Goal: Task Accomplishment & Management: Complete application form

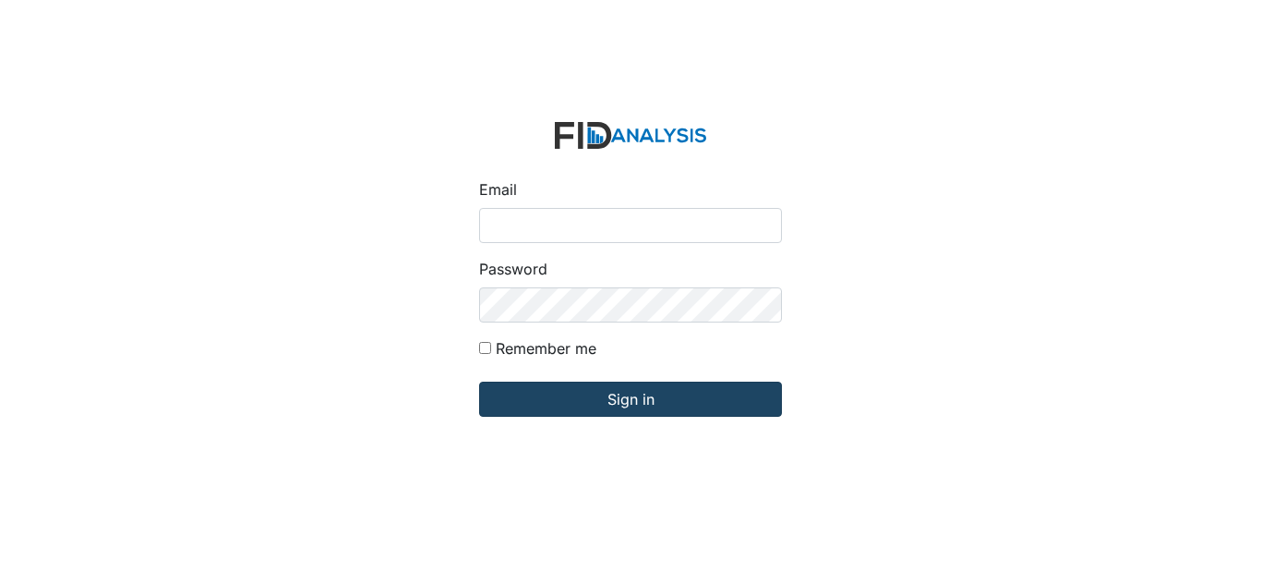
type input "[EMAIL_ADDRESS][DOMAIN_NAME]"
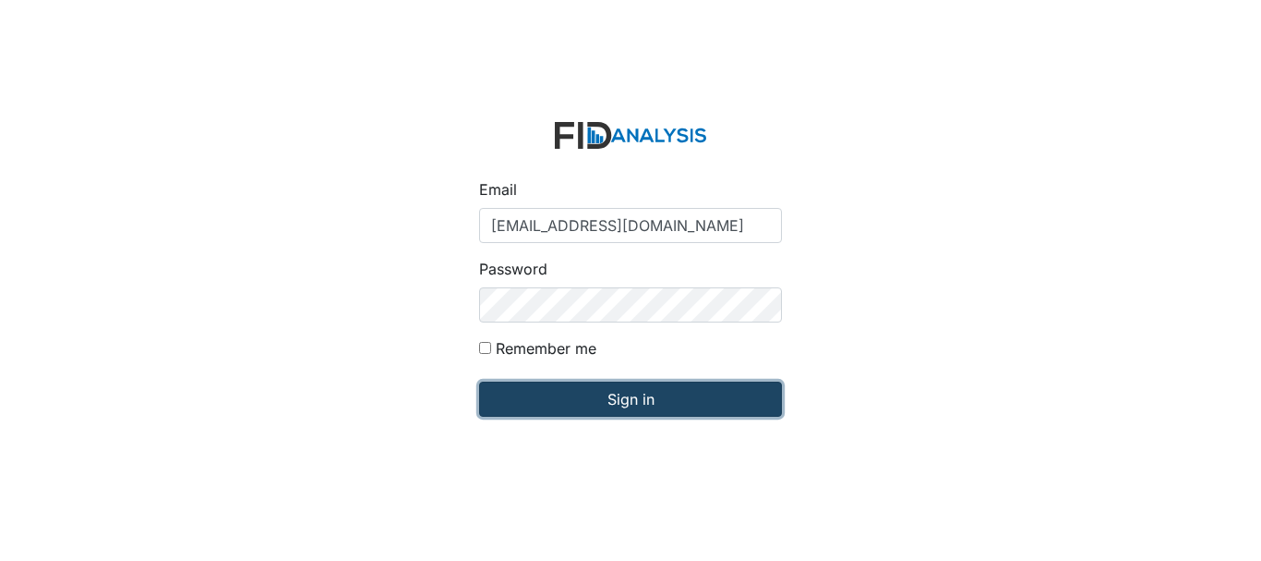
click at [612, 395] on input "Sign in" at bounding box center [630, 398] width 303 height 35
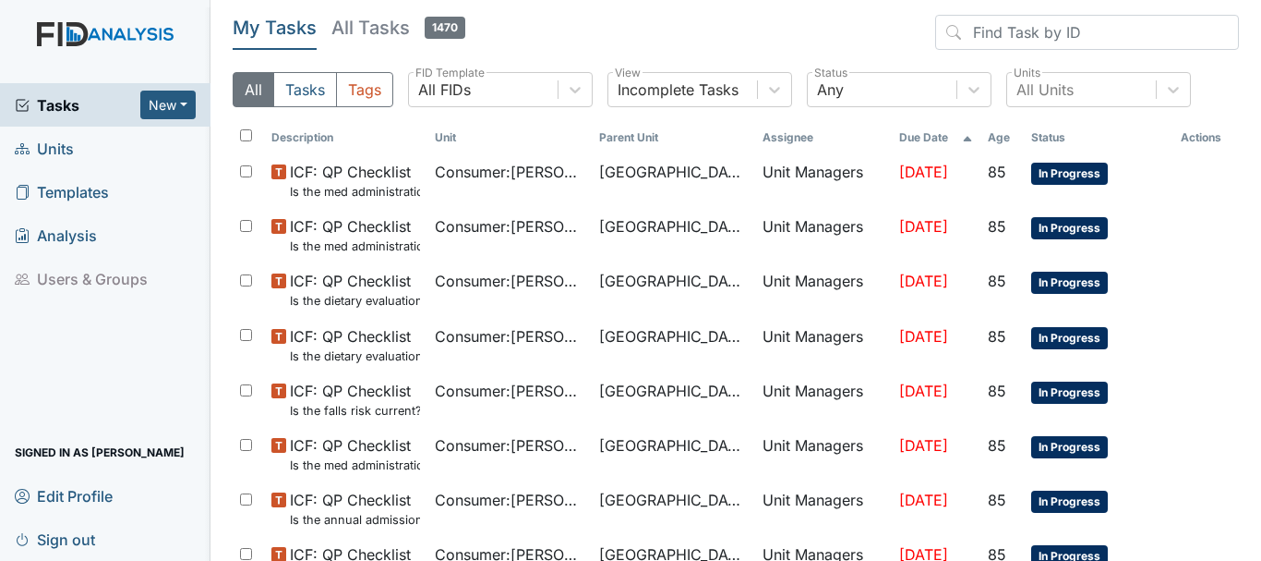
click at [72, 137] on span "Units" at bounding box center [44, 148] width 59 height 29
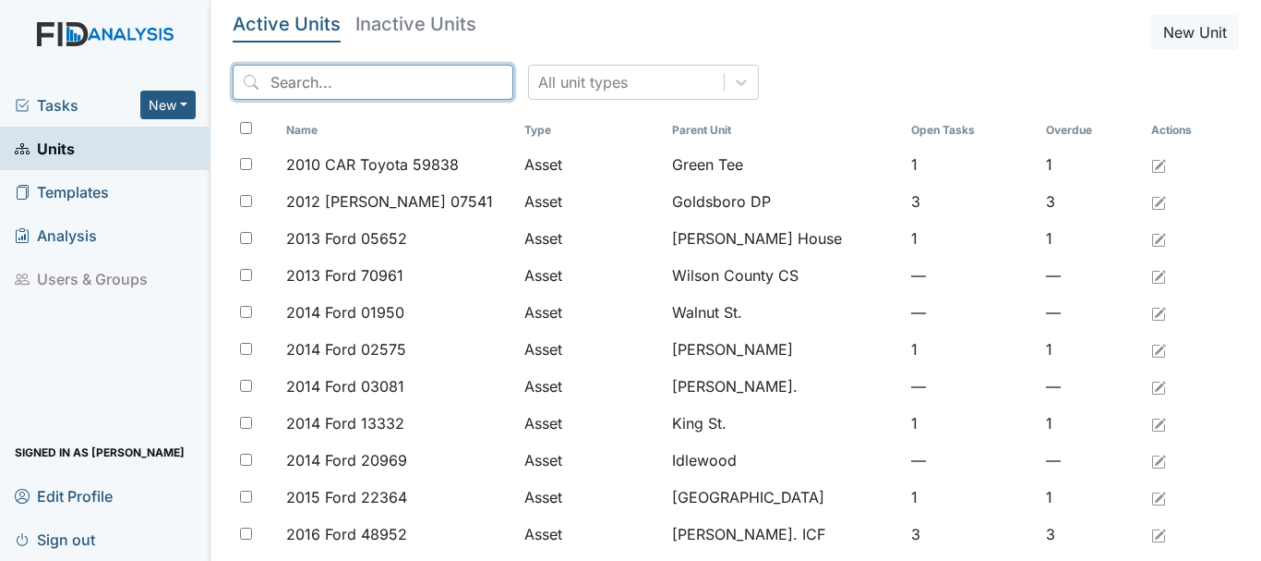
click at [349, 77] on input "search" at bounding box center [373, 82] width 281 height 35
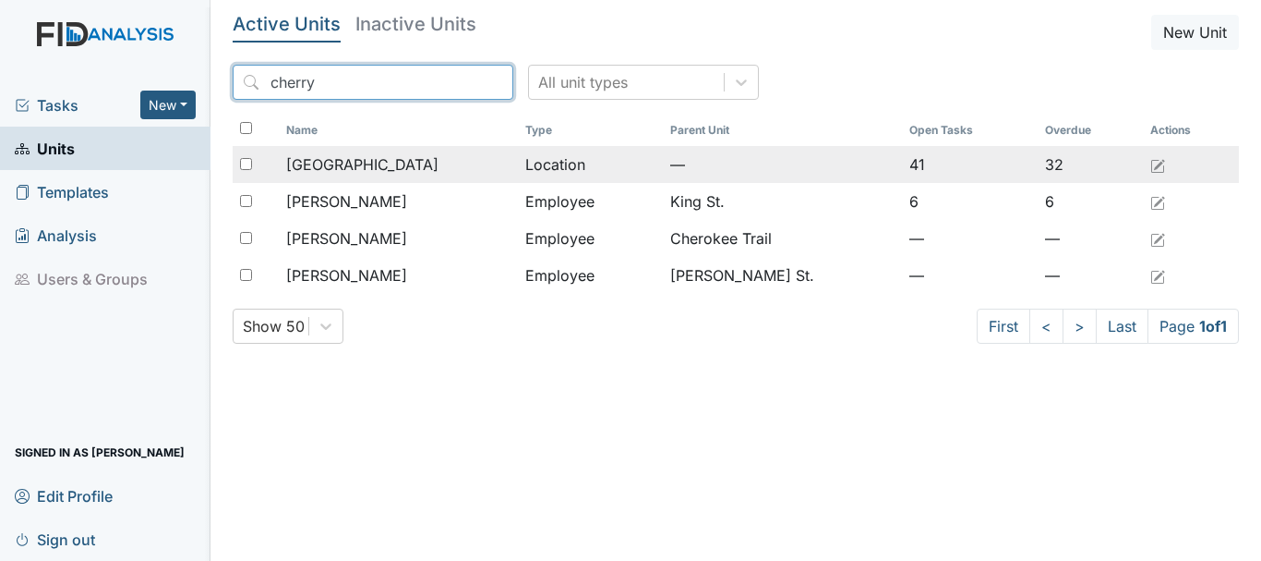
type input "cherry"
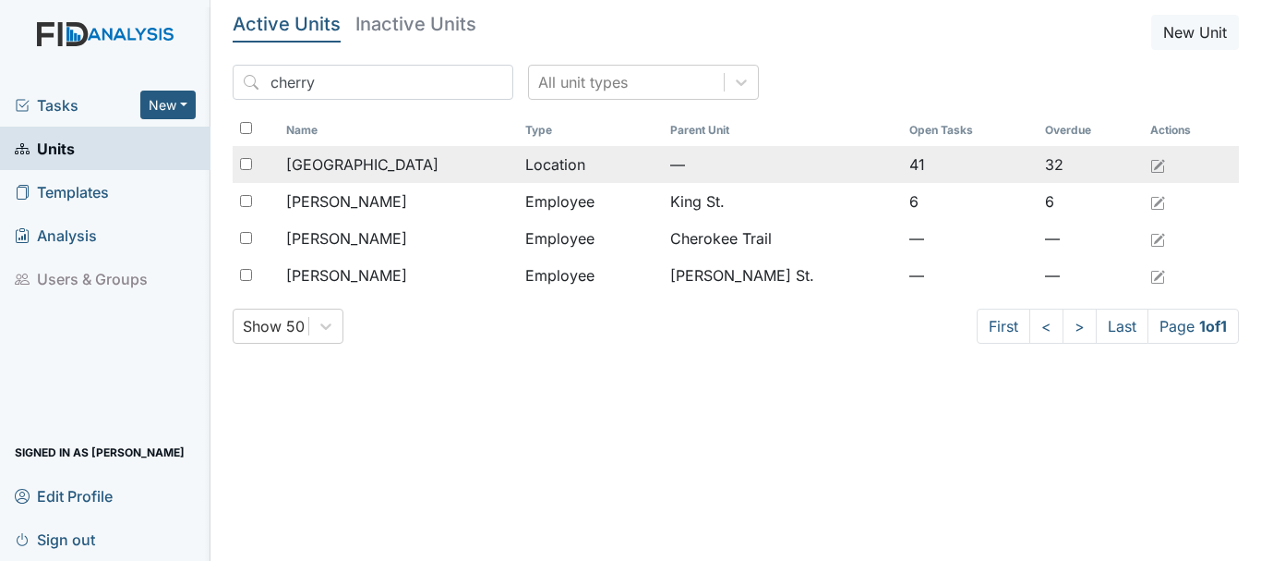
click at [380, 167] on div "[GEOGRAPHIC_DATA]" at bounding box center [398, 164] width 224 height 22
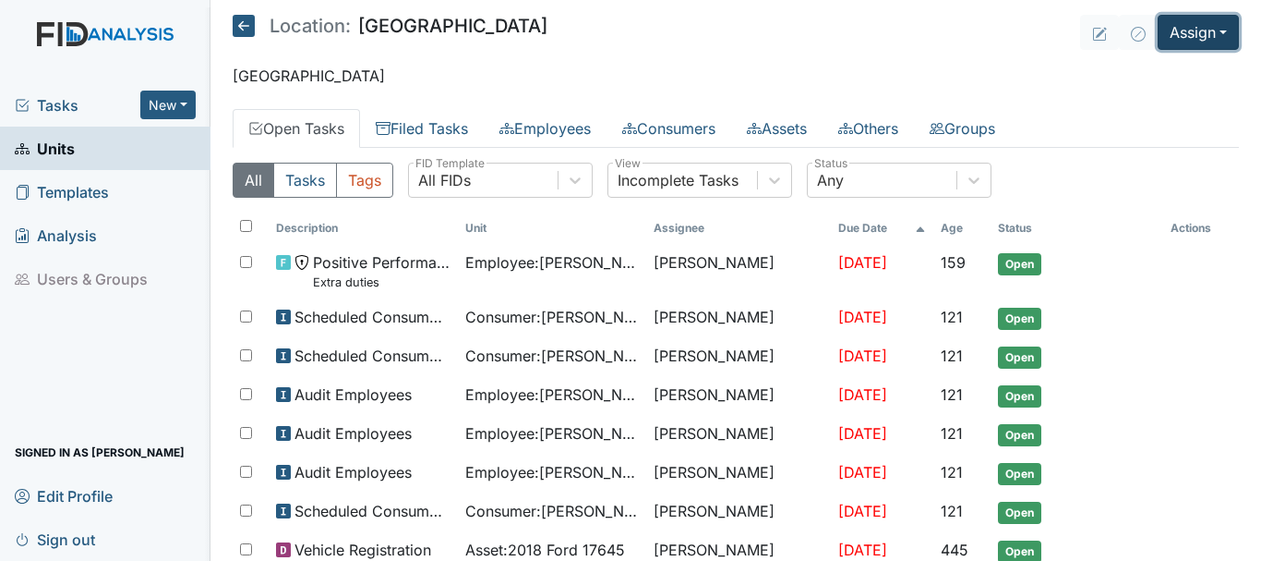
click at [1195, 27] on button "Assign" at bounding box center [1198, 32] width 81 height 35
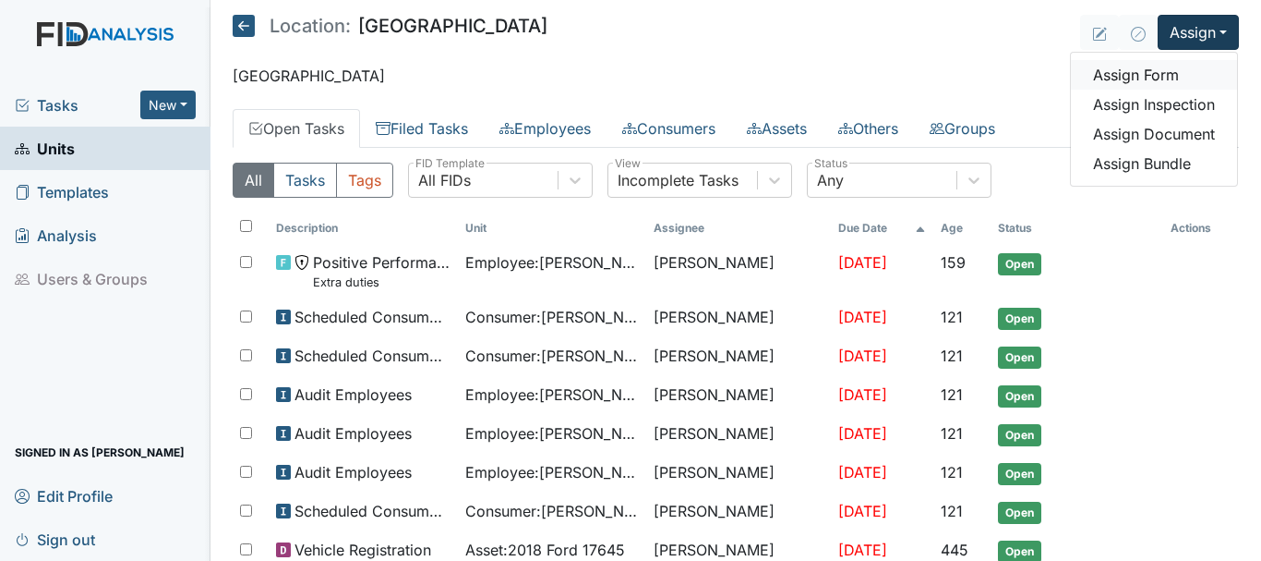
click at [1171, 71] on link "Assign Form" at bounding box center [1154, 75] width 166 height 30
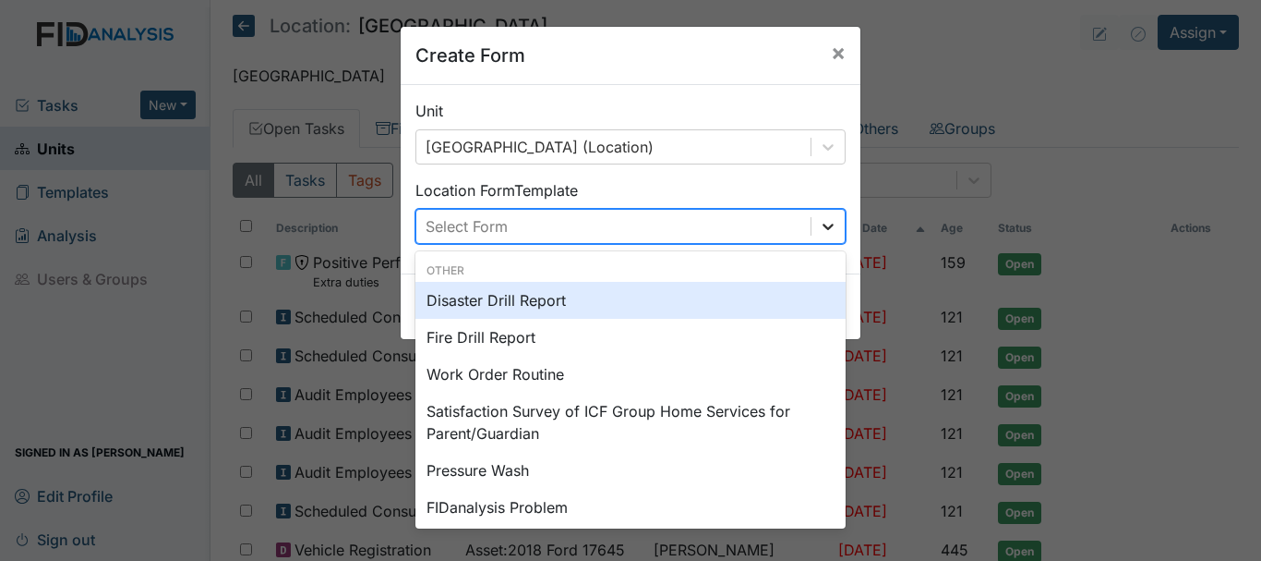
click at [822, 225] on icon at bounding box center [828, 226] width 18 height 18
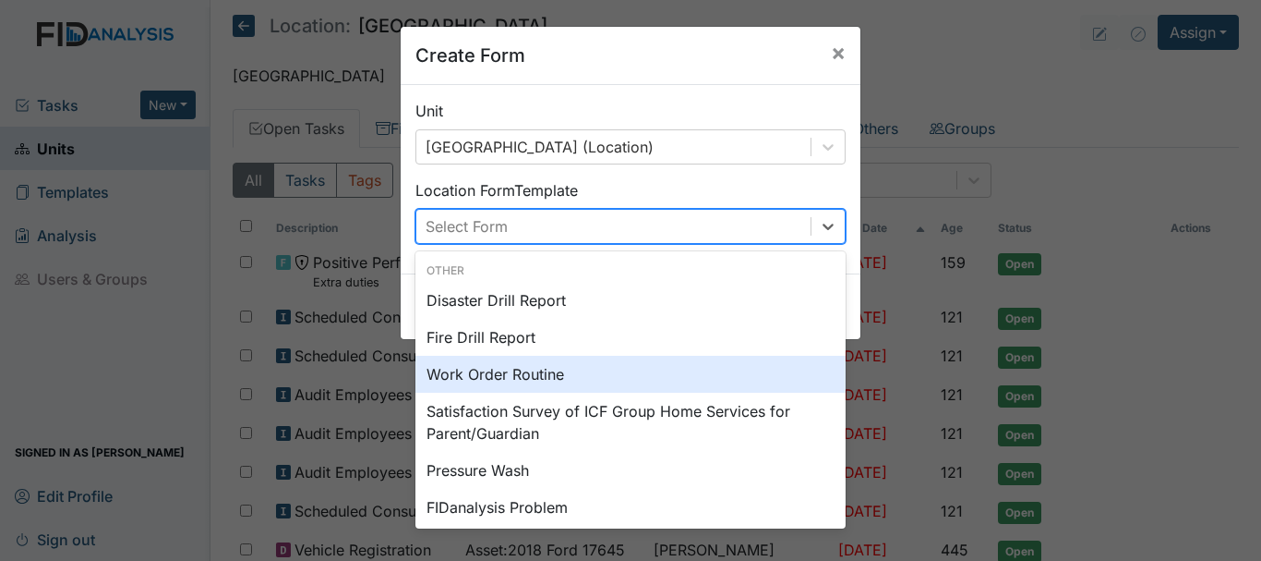
click at [608, 368] on div "Work Order Routine" at bounding box center [631, 374] width 430 height 37
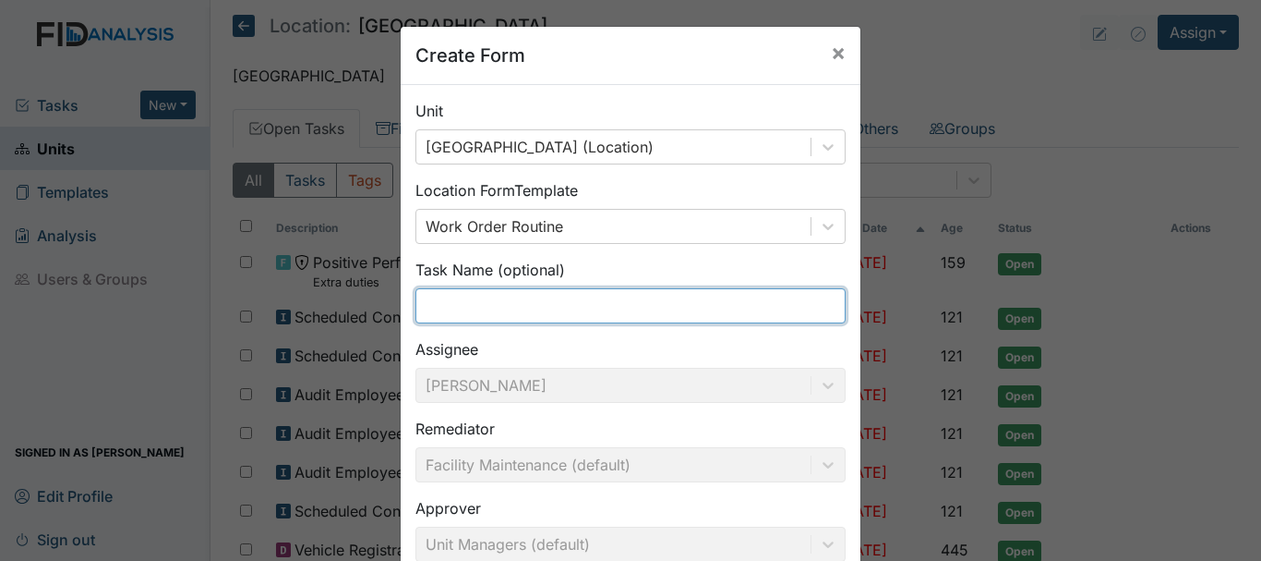
click at [498, 318] on input "text" at bounding box center [631, 305] width 430 height 35
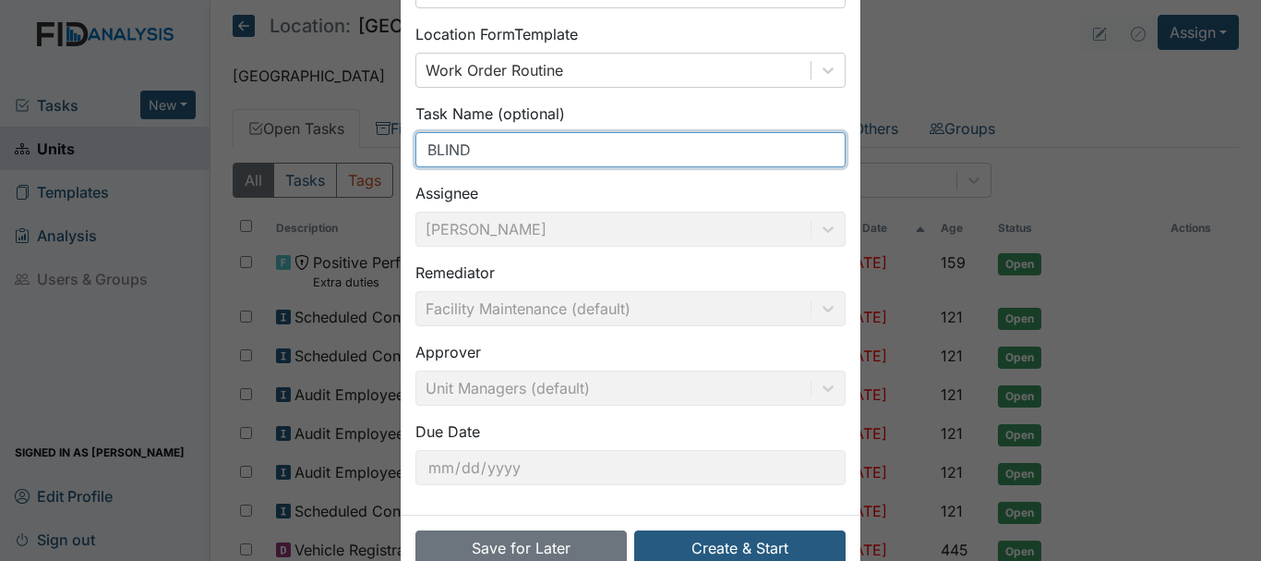
scroll to position [202, 0]
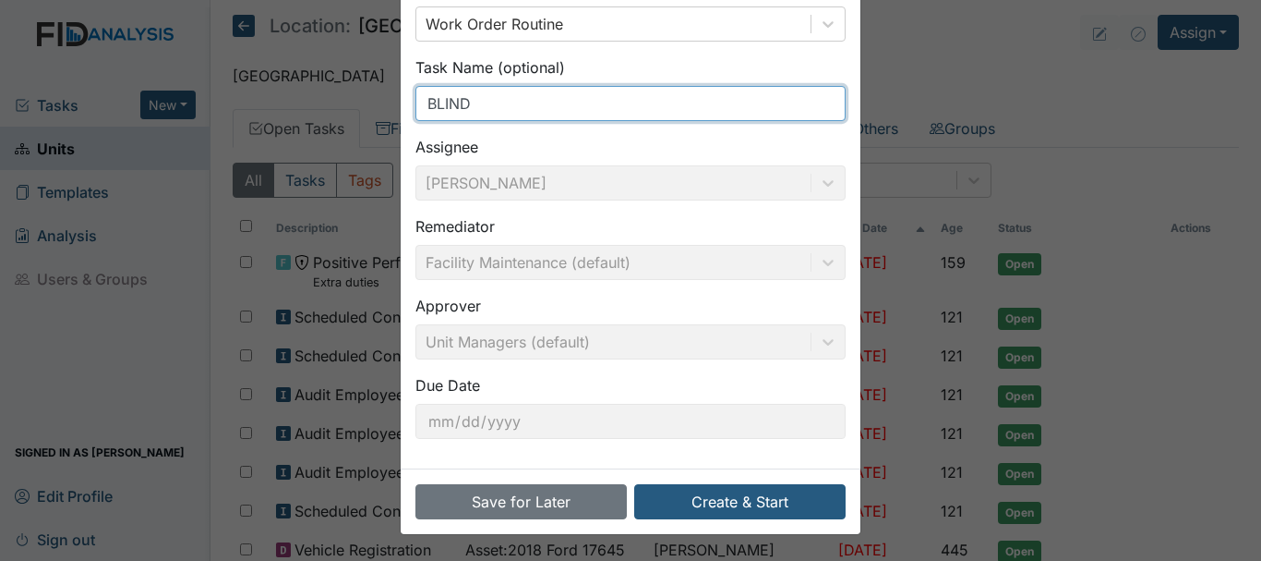
type input "BLIND"
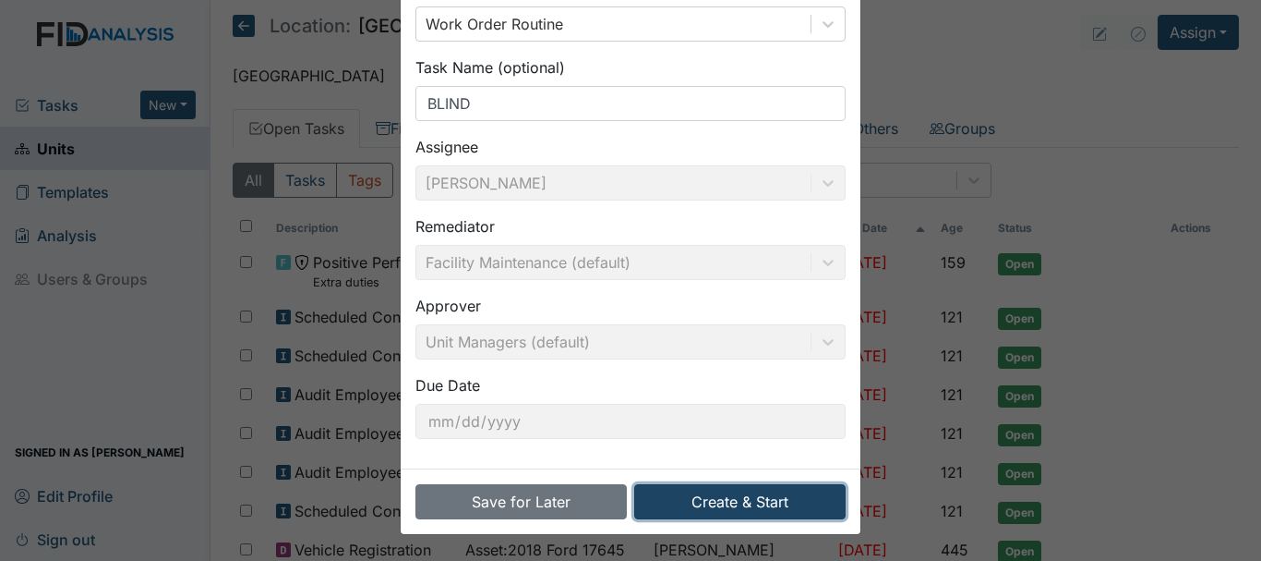
click at [715, 497] on button "Create & Start" at bounding box center [739, 501] width 211 height 35
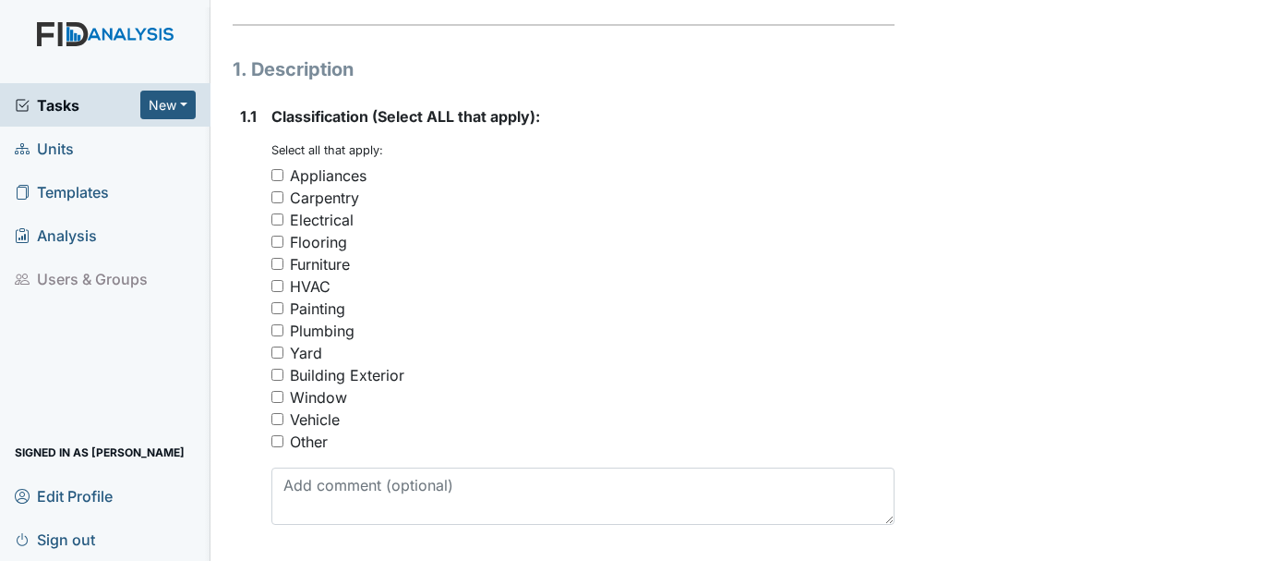
scroll to position [255, 0]
click at [277, 394] on input "Window" at bounding box center [277, 395] width 12 height 12
checkbox input "true"
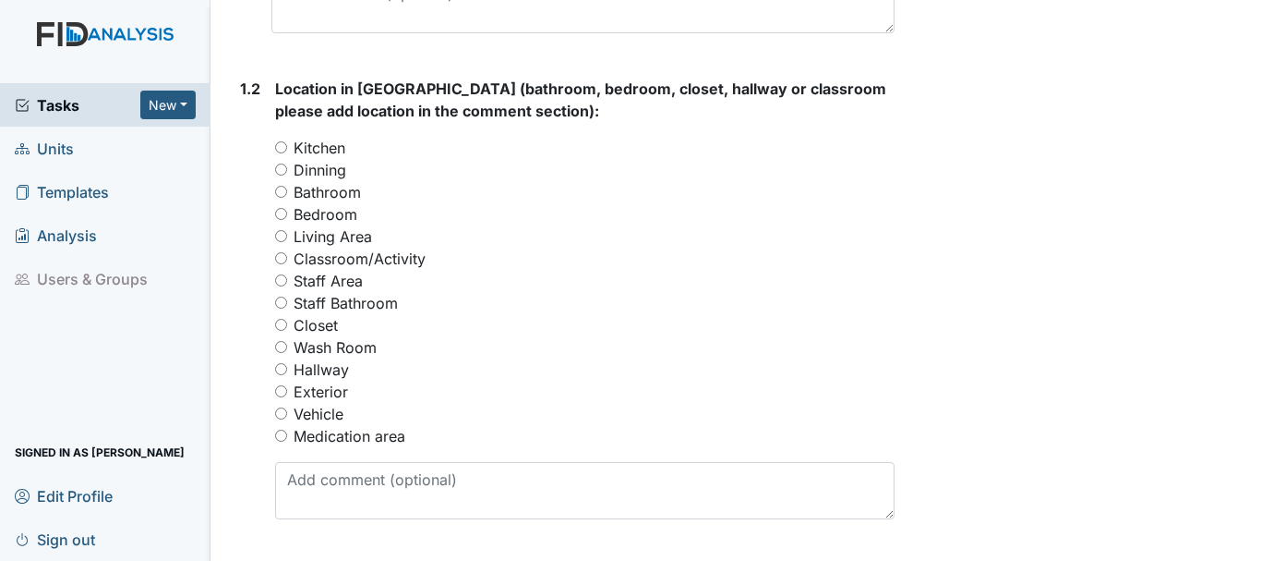
scroll to position [772, 0]
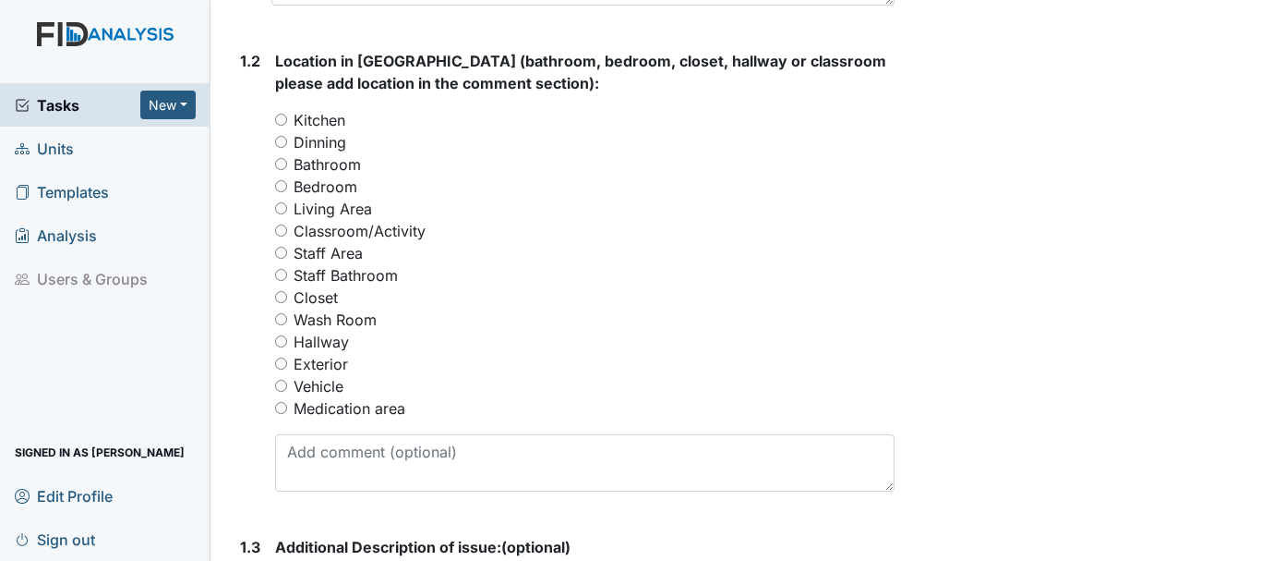
click at [283, 191] on input "Bedroom" at bounding box center [281, 186] width 12 height 12
radio input "true"
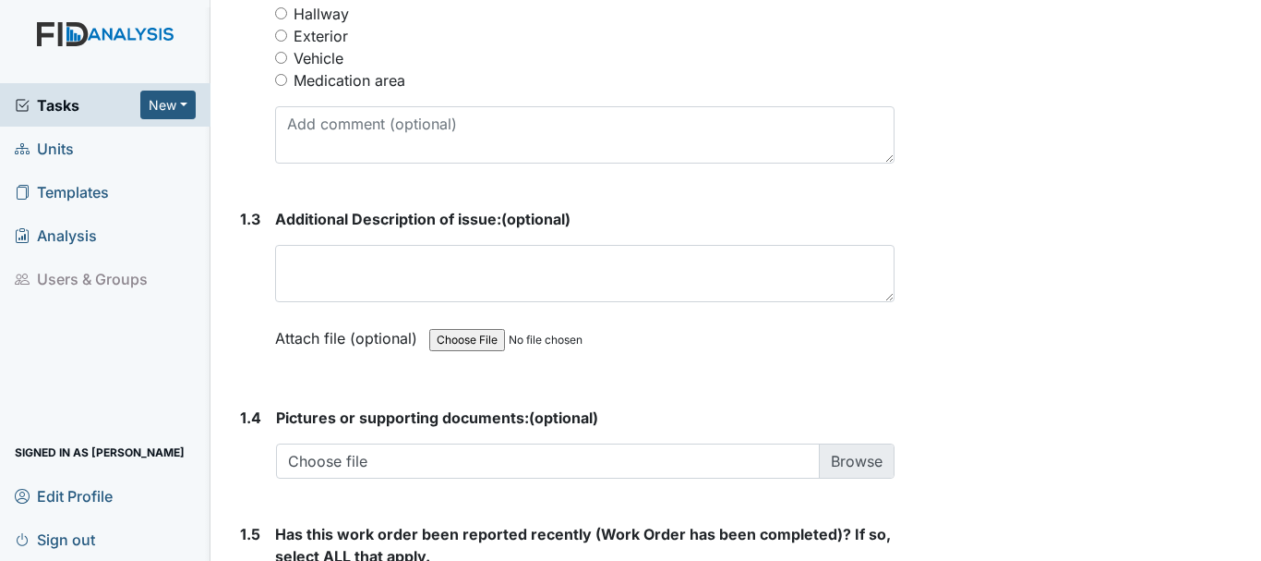
scroll to position [1138, 0]
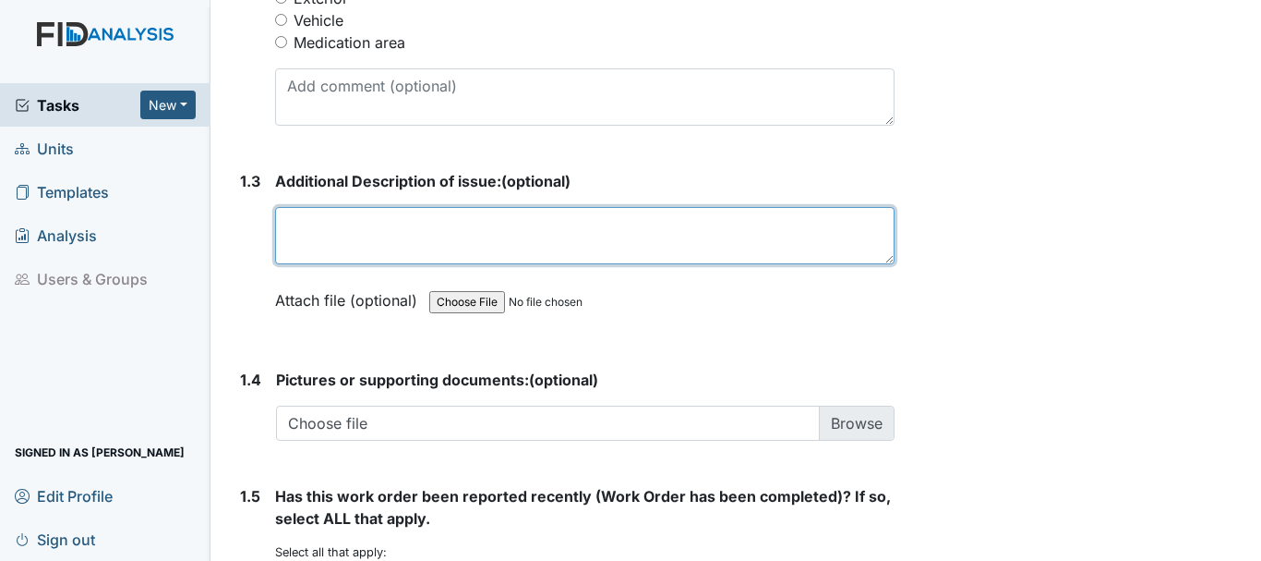
click at [372, 231] on textarea at bounding box center [585, 235] width 620 height 57
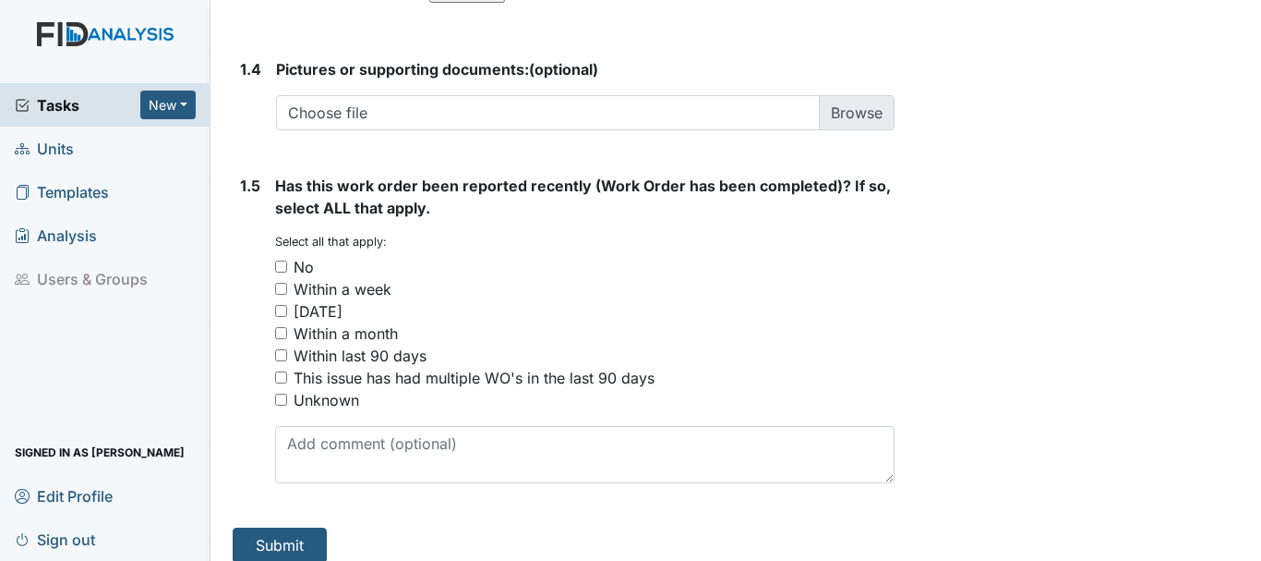
scroll to position [1465, 0]
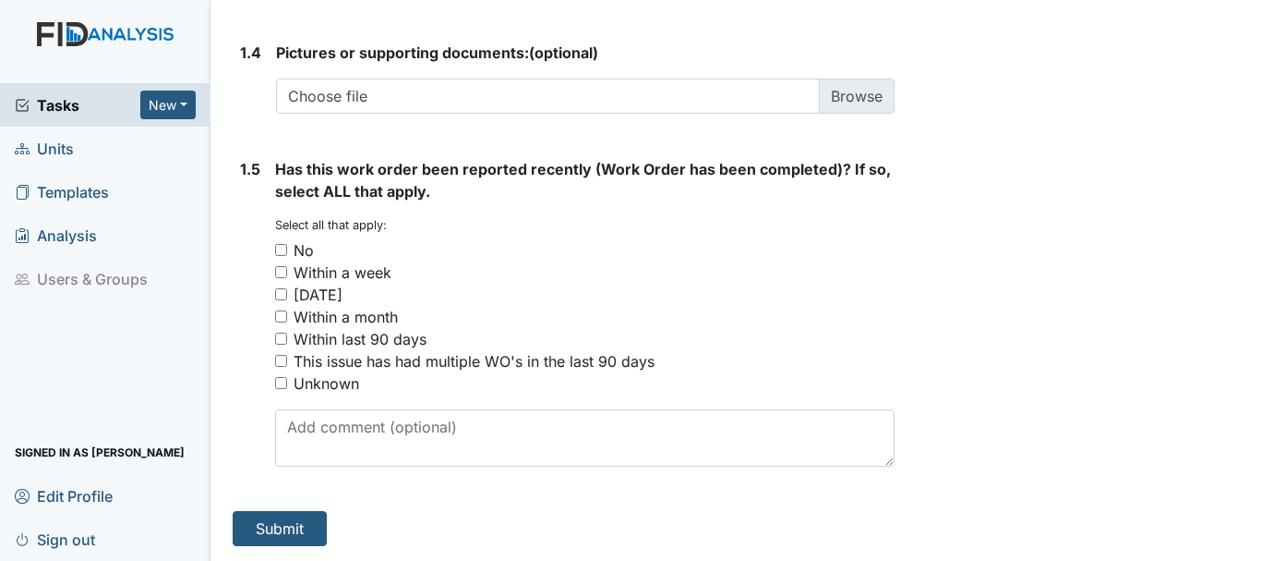
type textarea "Need blind replace in bedroom #4"
click at [281, 249] on input "No" at bounding box center [281, 250] width 12 height 12
checkbox input "true"
click at [294, 525] on button "Submit" at bounding box center [280, 528] width 94 height 35
